Goal: Task Accomplishment & Management: Manage account settings

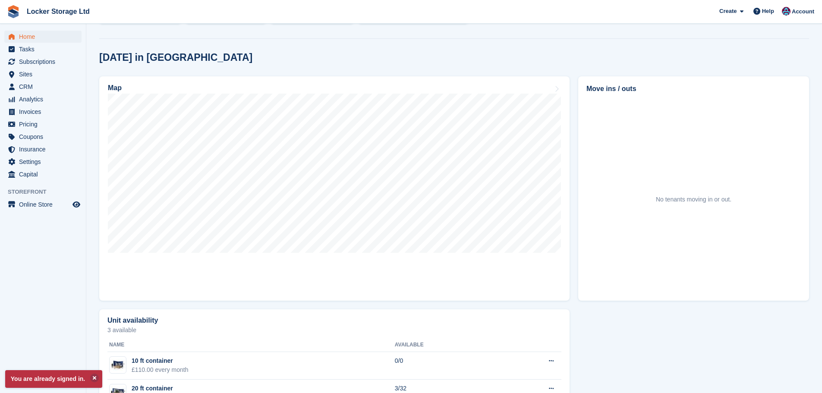
scroll to position [265, 0]
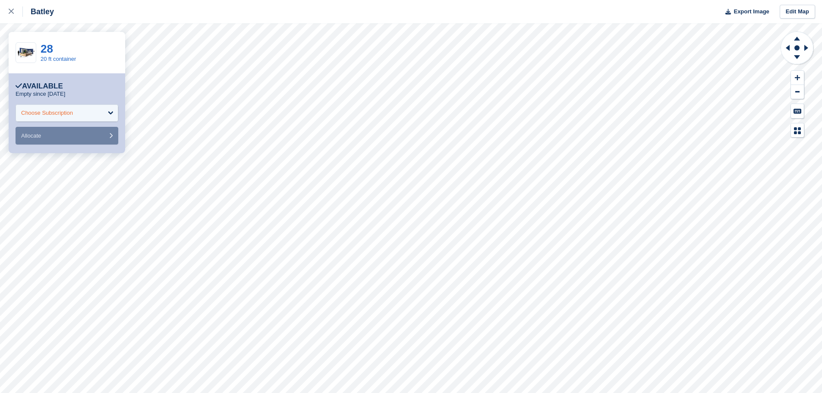
click at [97, 116] on div "Choose Subscription" at bounding box center [67, 112] width 103 height 17
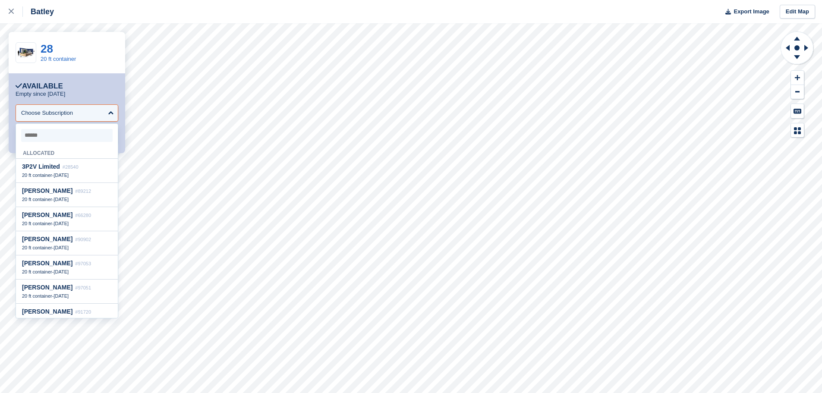
click at [92, 83] on div "Available" at bounding box center [67, 86] width 103 height 9
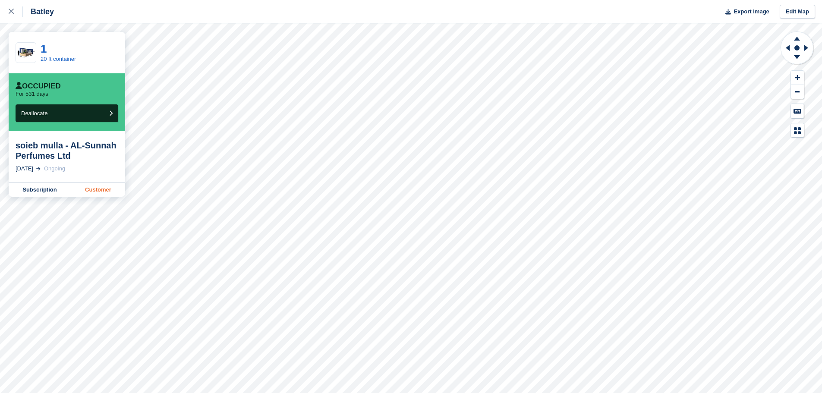
click at [98, 195] on link "Customer" at bounding box center [98, 190] width 54 height 14
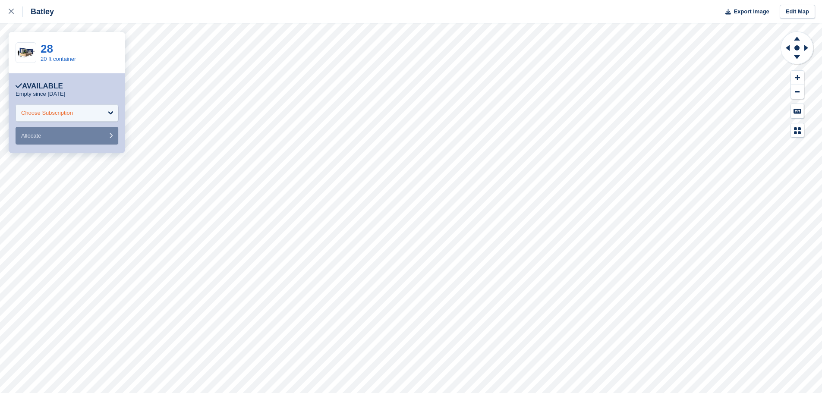
click at [74, 116] on div "Choose Subscription" at bounding box center [67, 112] width 103 height 17
click at [52, 49] on link "28" at bounding box center [47, 48] width 13 height 13
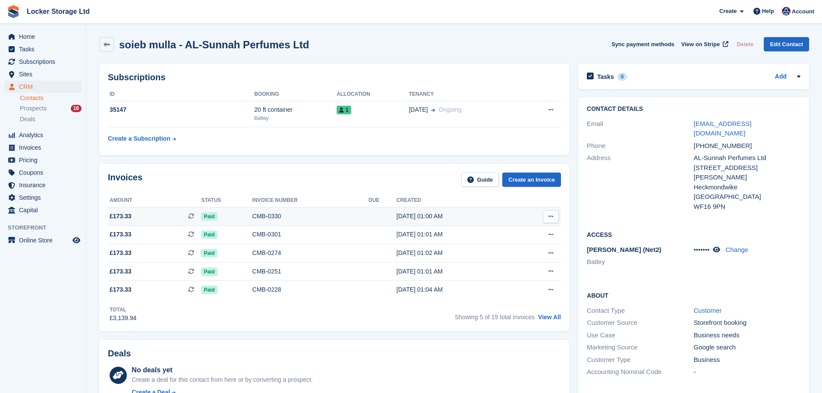
click at [399, 212] on div "[DATE] 01:00 AM" at bounding box center [455, 216] width 118 height 9
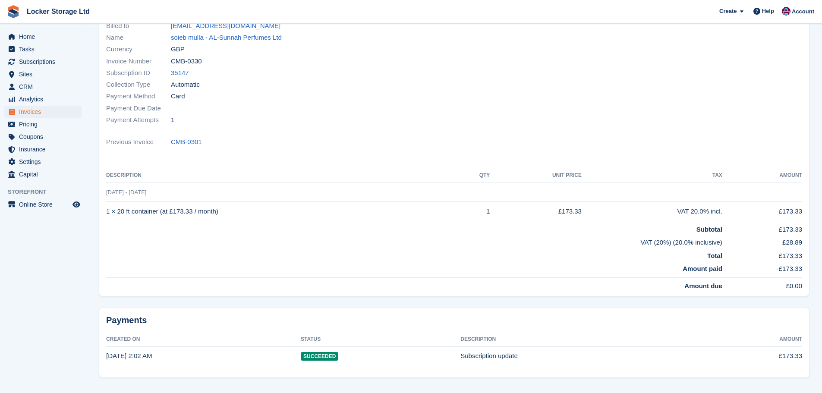
scroll to position [110, 0]
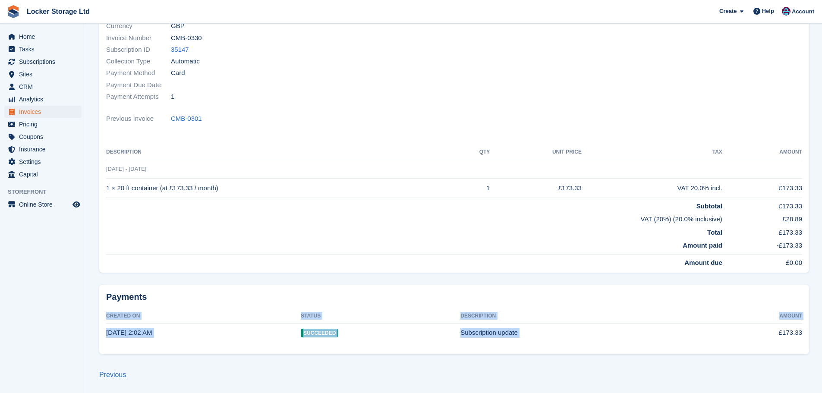
drag, startPoint x: 780, startPoint y: 335, endPoint x: 828, endPoint y: 337, distance: 47.5
click at [821, 283] on html "Locker Storage Ltd Create Subscription Invoice Contact Deal Discount Page Help …" at bounding box center [411, 86] width 822 height 393
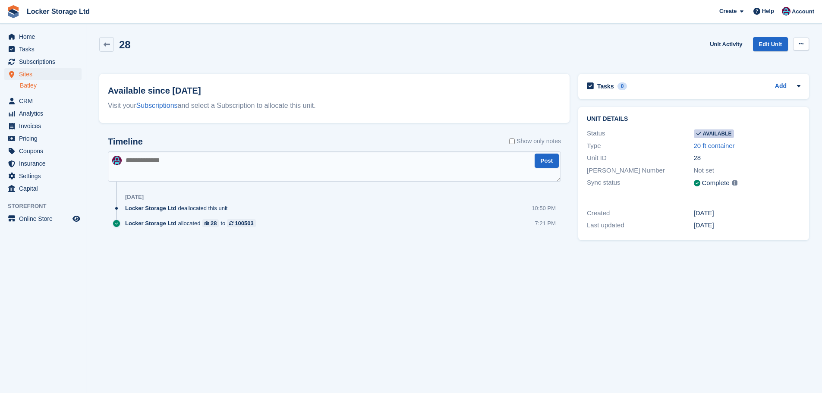
click at [804, 42] on button at bounding box center [801, 44] width 16 height 13
click at [681, 52] on div "28 Unit Activity Edit Unit Make unavailable Delete unit" at bounding box center [454, 49] width 710 height 25
click at [805, 47] on button at bounding box center [801, 44] width 16 height 13
click at [791, 55] on div "Make unavailable Delete unit" at bounding box center [767, 70] width 83 height 38
click at [792, 58] on p "Make unavailable" at bounding box center [767, 60] width 75 height 11
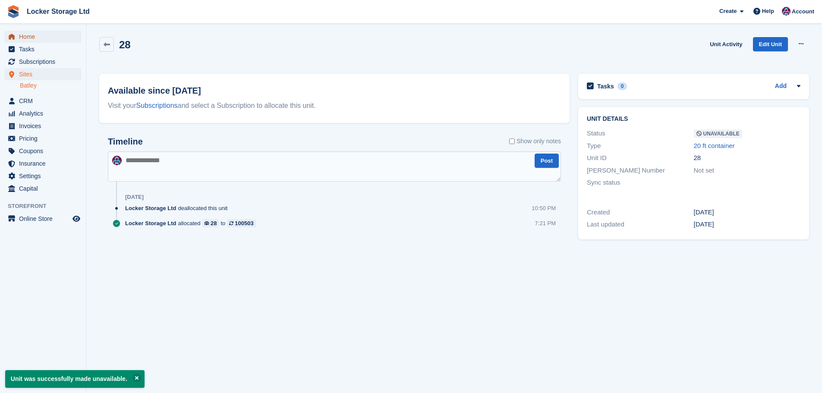
click at [44, 38] on span "Home" at bounding box center [45, 37] width 52 height 12
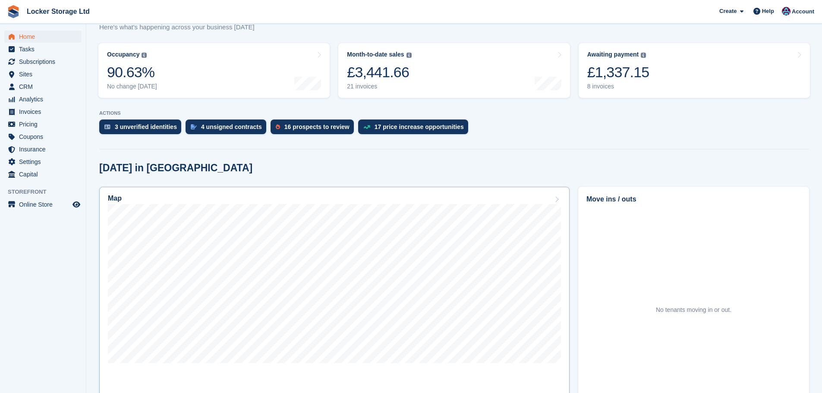
scroll to position [173, 0]
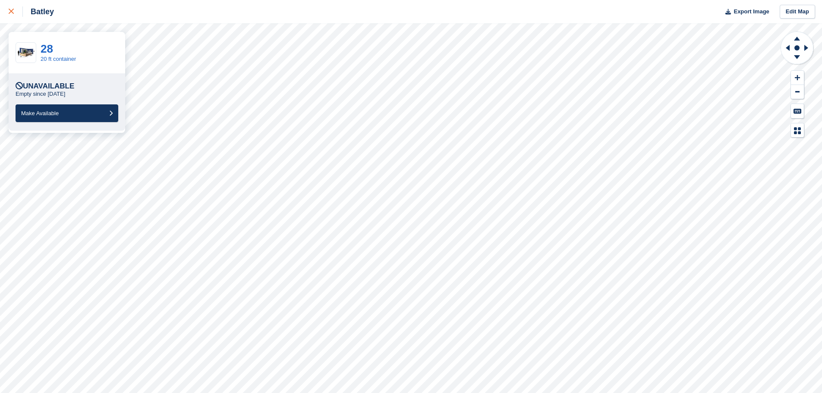
click at [17, 19] on link at bounding box center [11, 11] width 23 height 23
